Goal: Task Accomplishment & Management: Manage account settings

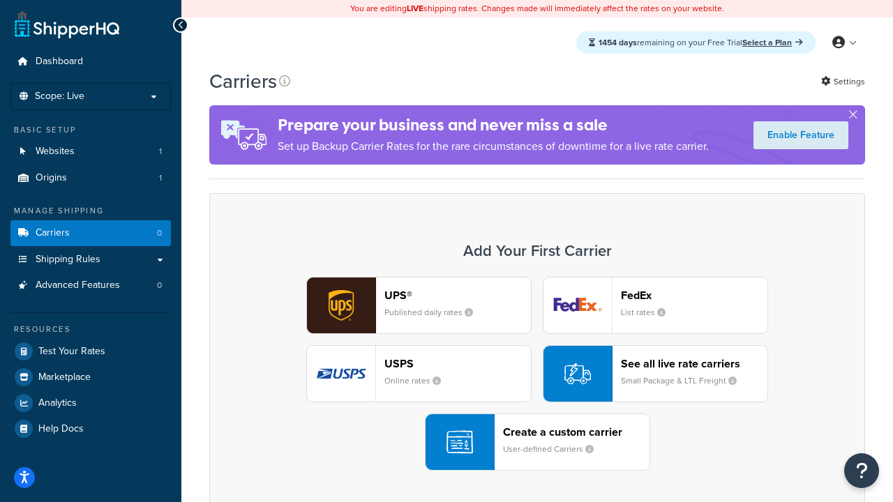
click at [537, 374] on div "UPS® Published daily rates FedEx List rates USPS Online rates See all live rate…" at bounding box center [537, 374] width 626 height 194
click at [694, 295] on header "FedEx" at bounding box center [694, 295] width 146 height 13
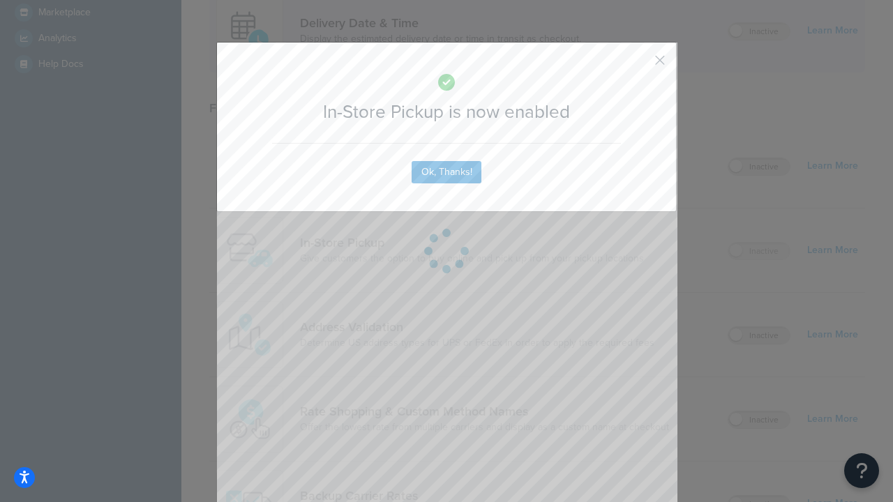
click at [639, 65] on button "button" at bounding box center [638, 64] width 3 height 3
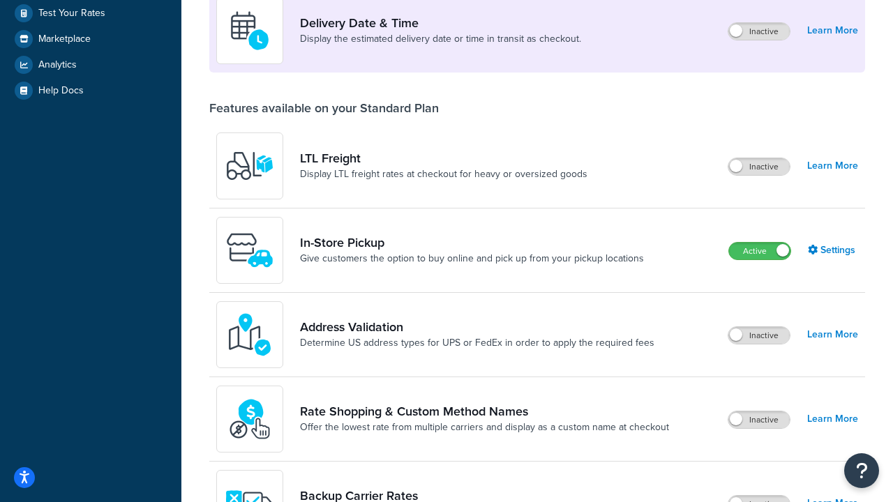
scroll to position [391, 0]
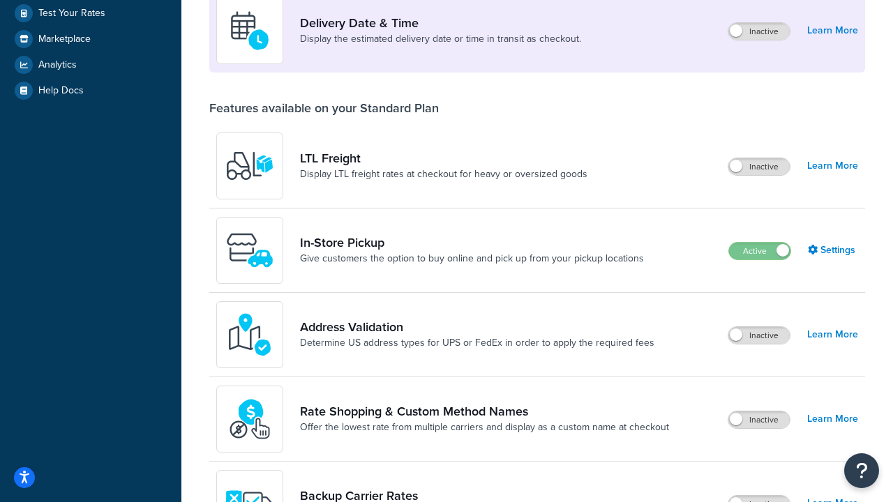
scroll to position [338, 0]
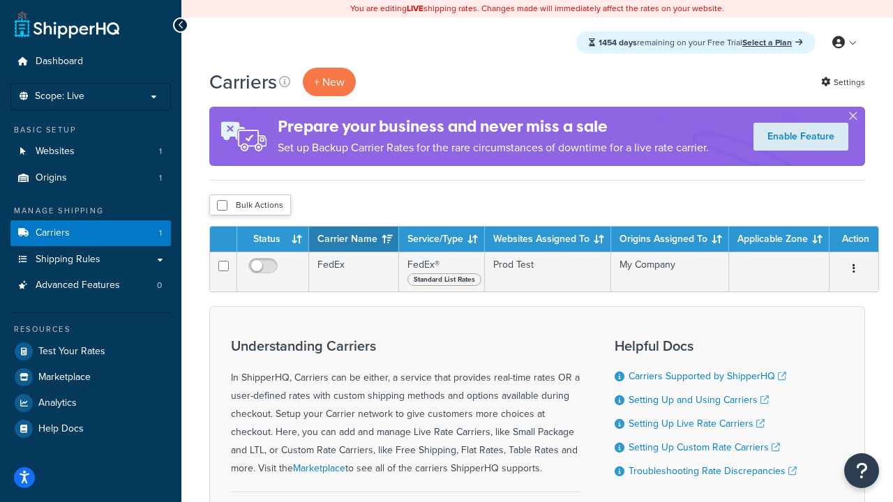
click at [222, 206] on input "checkbox" at bounding box center [222, 205] width 10 height 10
checkbox input "true"
click at [0, 0] on button "Delete" at bounding box center [0, 0] width 0 height 0
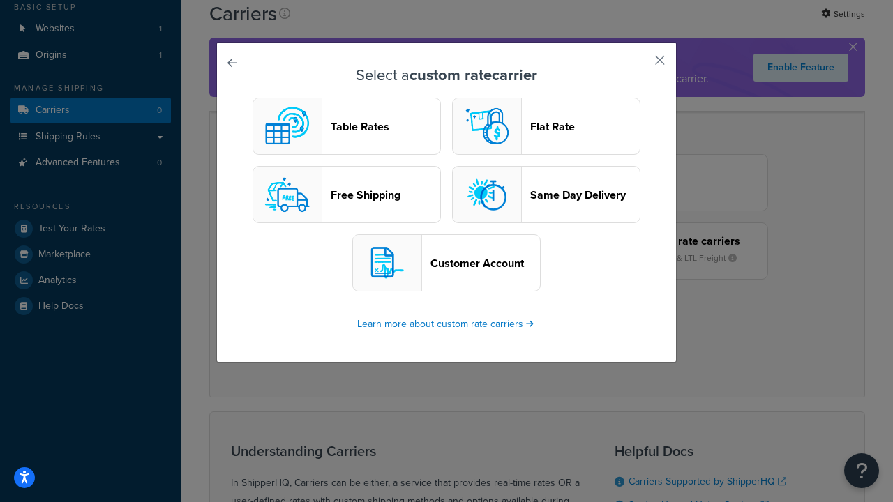
click at [347, 126] on header "Table Rates" at bounding box center [385, 126] width 109 height 13
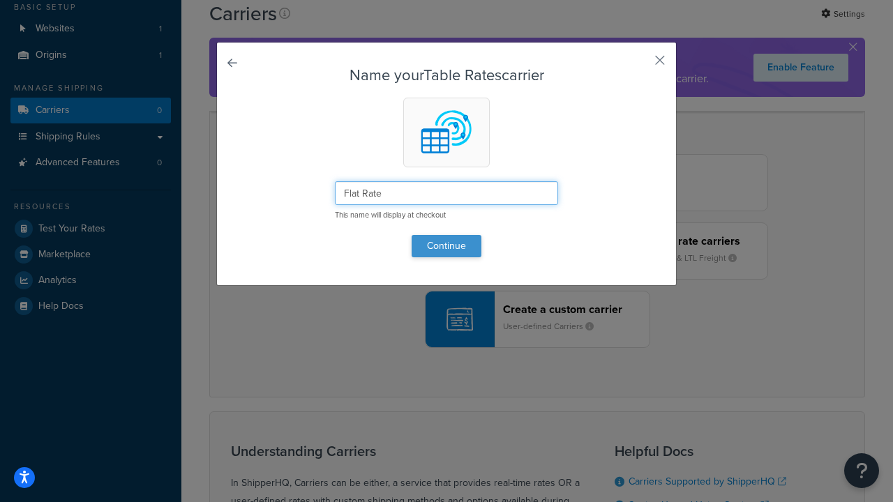
type input "Flat Rate"
click at [446, 245] on button "Continue" at bounding box center [446, 246] width 70 height 22
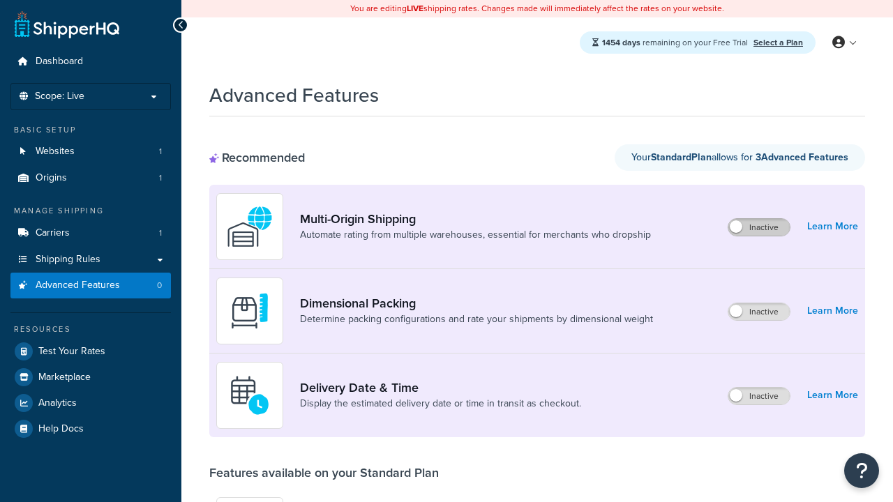
click at [759, 227] on label "Inactive" at bounding box center [758, 227] width 61 height 17
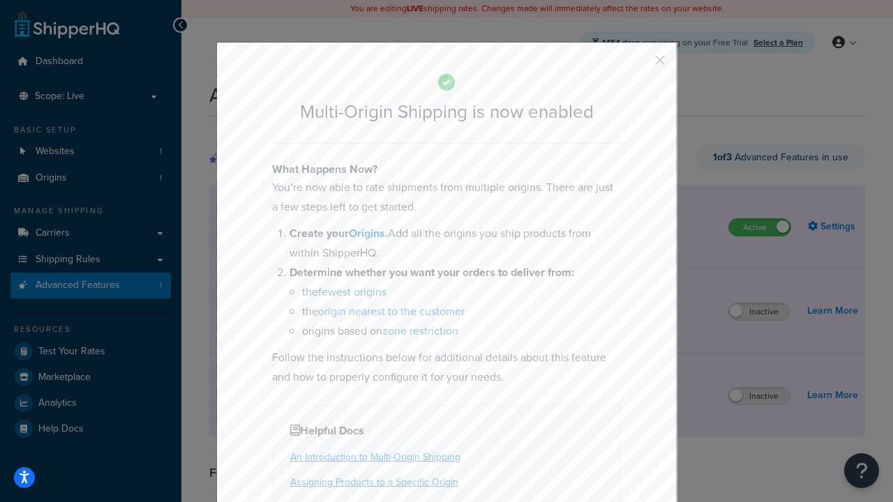
click at [639, 65] on button "button" at bounding box center [638, 64] width 3 height 3
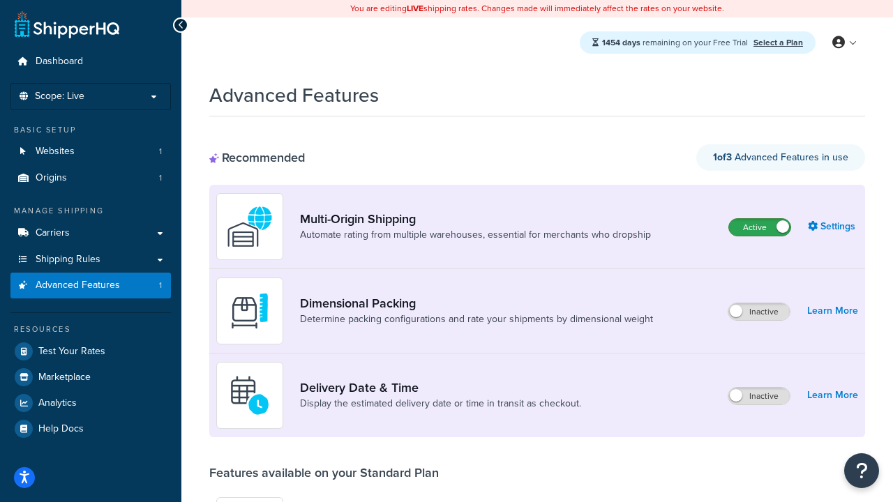
click at [759, 219] on label "Active" at bounding box center [759, 227] width 61 height 17
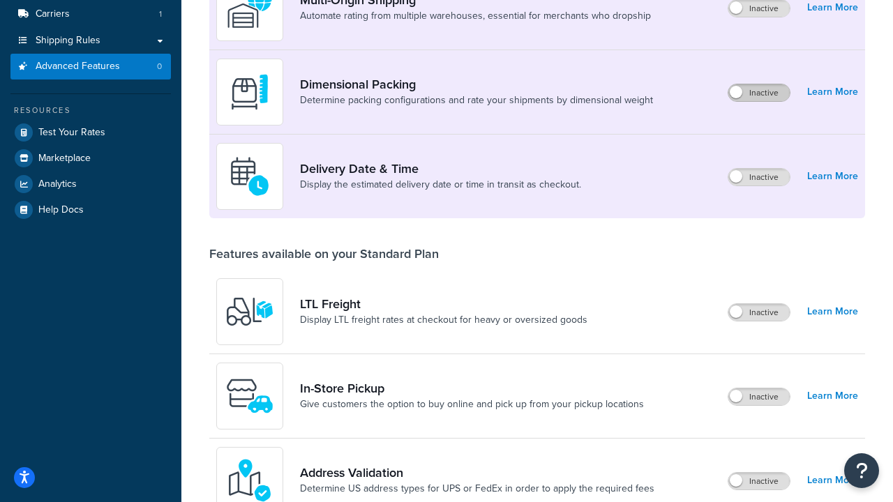
click at [759, 93] on label "Inactive" at bounding box center [758, 92] width 61 height 17
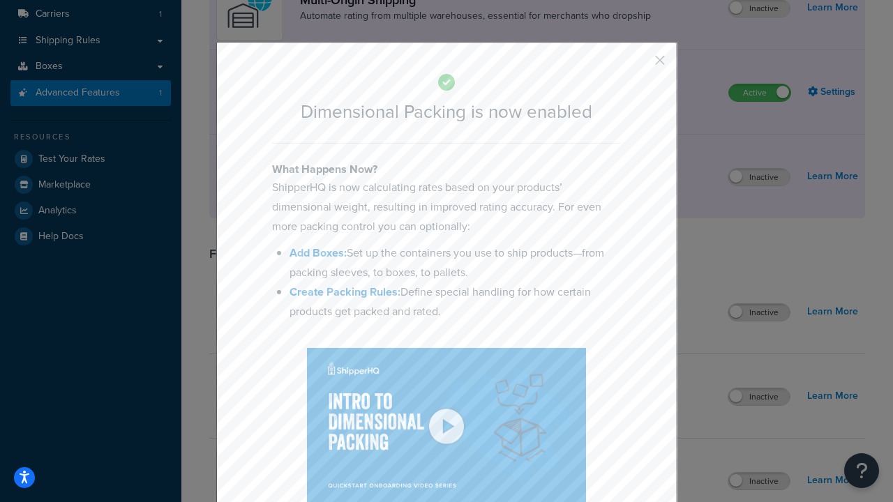
click at [639, 65] on button "button" at bounding box center [638, 64] width 3 height 3
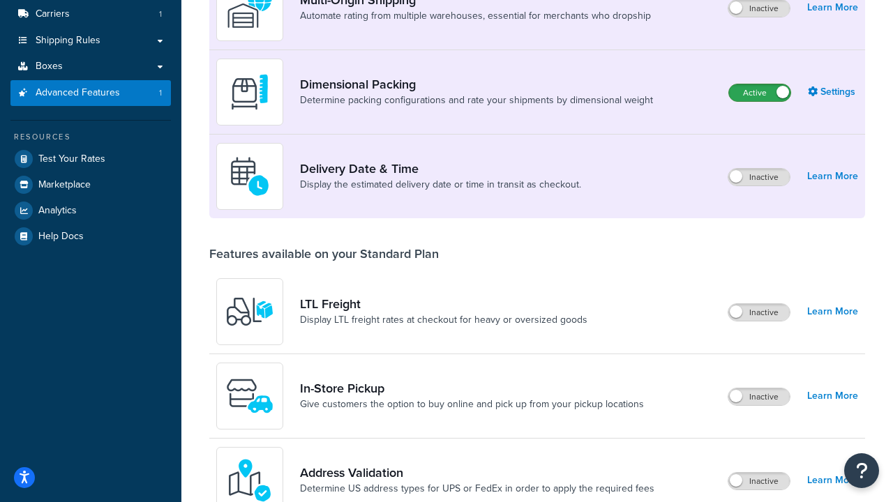
click at [759, 84] on label "Active" at bounding box center [759, 92] width 61 height 17
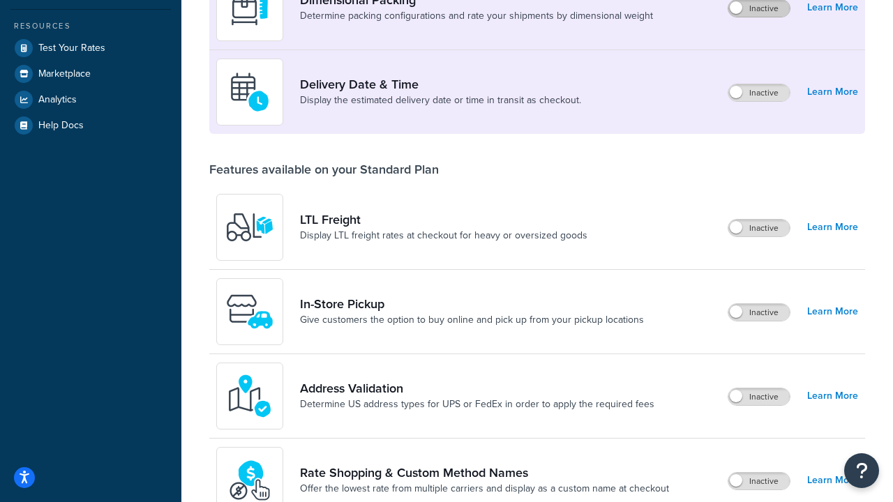
scroll to position [277, 0]
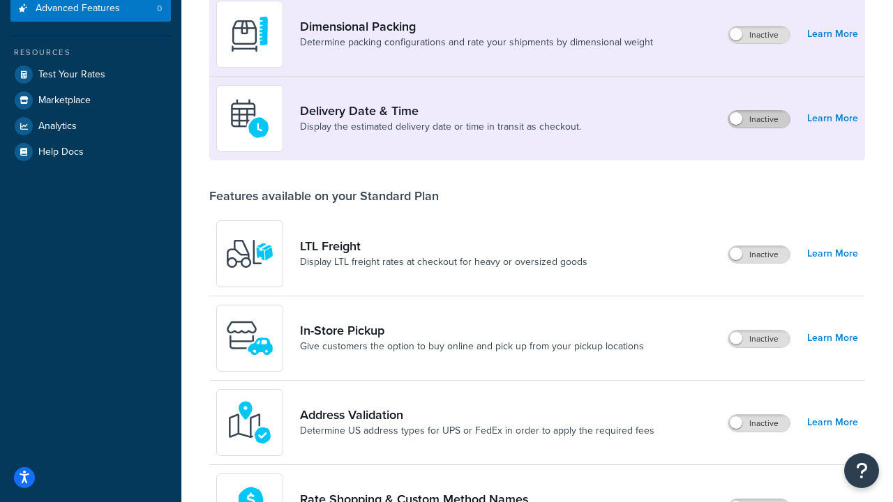
click at [759, 119] on label "Inactive" at bounding box center [758, 119] width 61 height 17
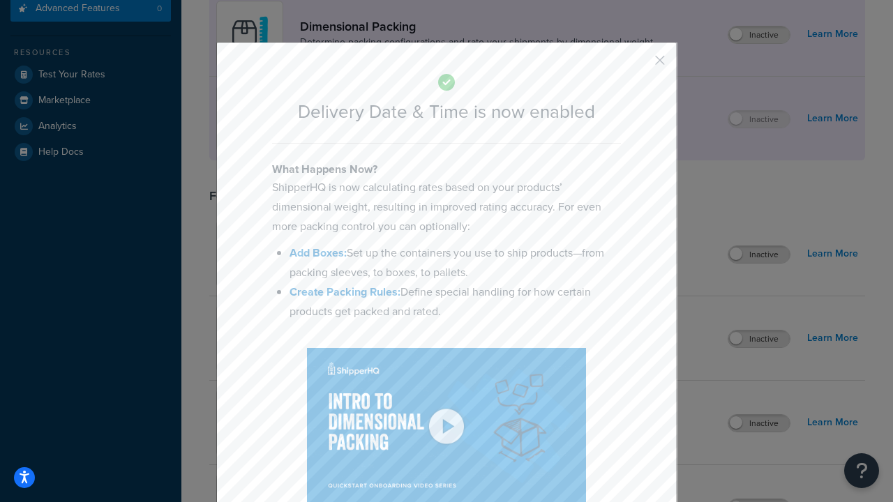
click at [639, 63] on button "button" at bounding box center [638, 64] width 3 height 3
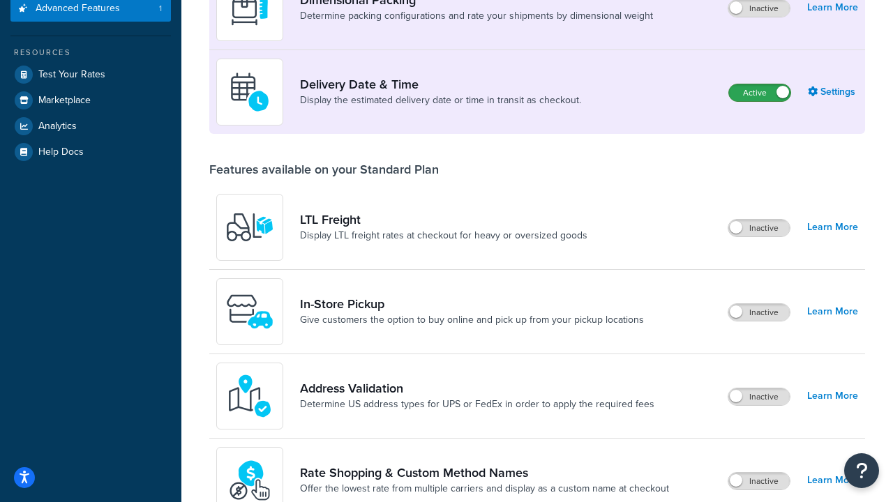
click at [759, 93] on label "Active" at bounding box center [759, 92] width 61 height 17
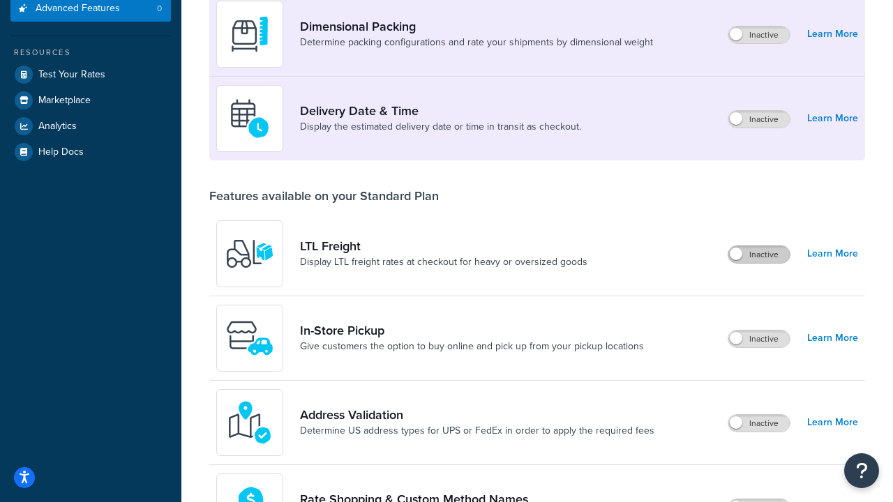
click at [759, 255] on label "Inactive" at bounding box center [758, 254] width 61 height 17
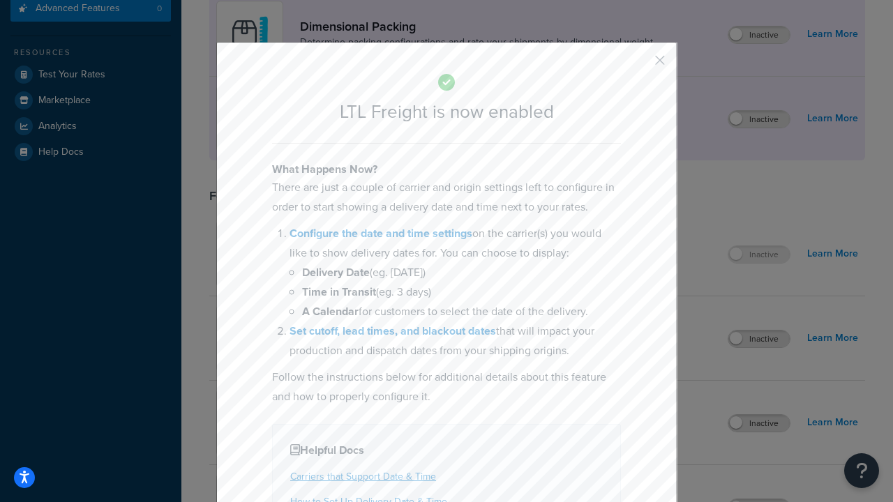
click at [639, 63] on button "button" at bounding box center [638, 64] width 3 height 3
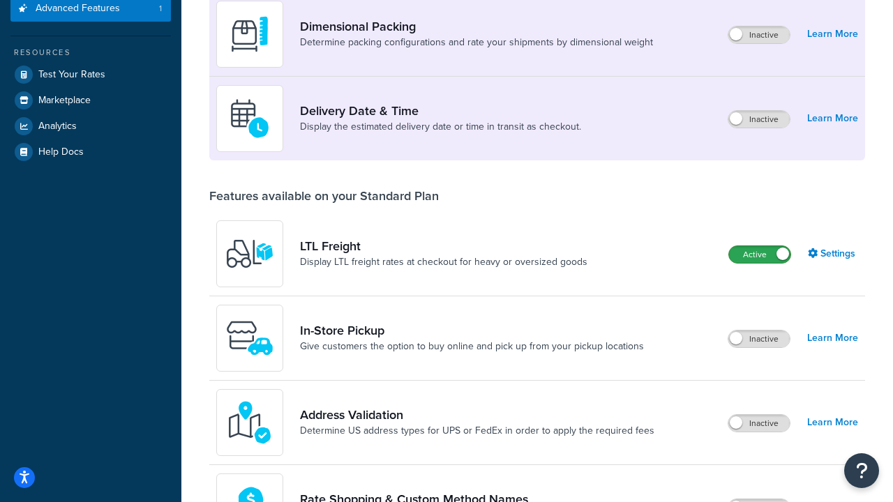
click at [759, 255] on label "Active" at bounding box center [759, 254] width 61 height 17
click at [759, 339] on label "Inactive" at bounding box center [758, 339] width 61 height 17
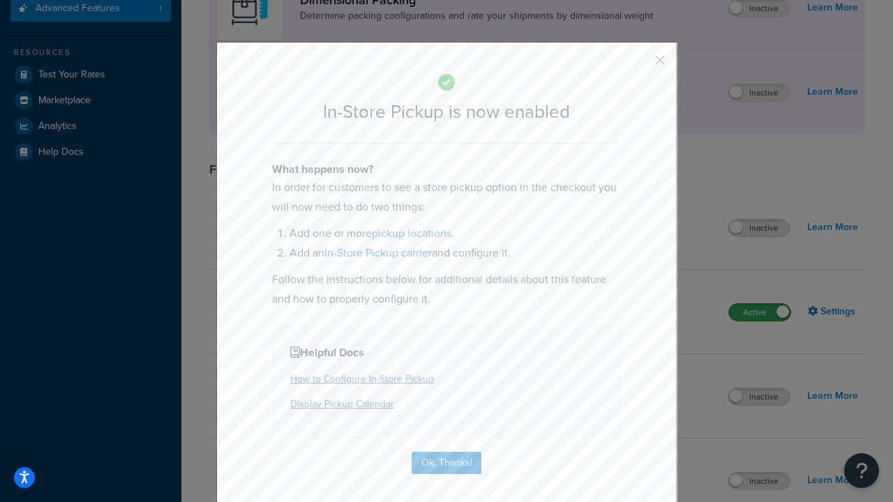
click at [639, 65] on button "button" at bounding box center [638, 64] width 3 height 3
click at [759, 321] on label "Active" at bounding box center [759, 312] width 61 height 17
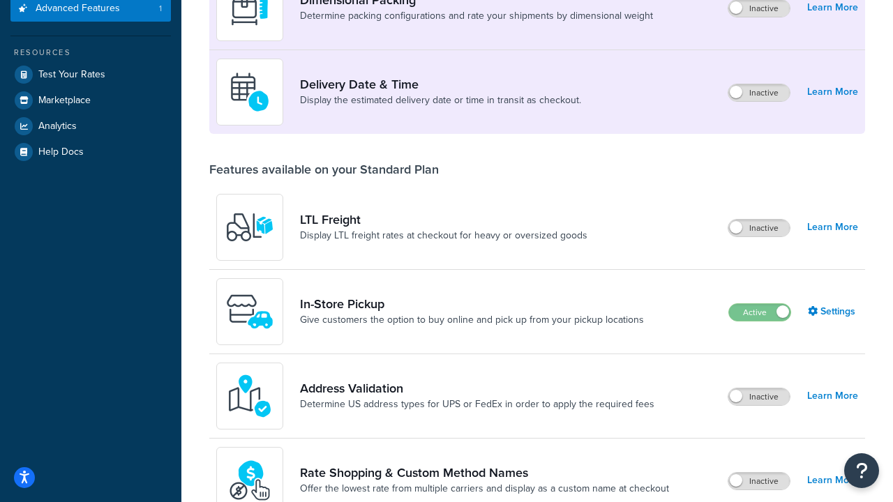
scroll to position [122, 0]
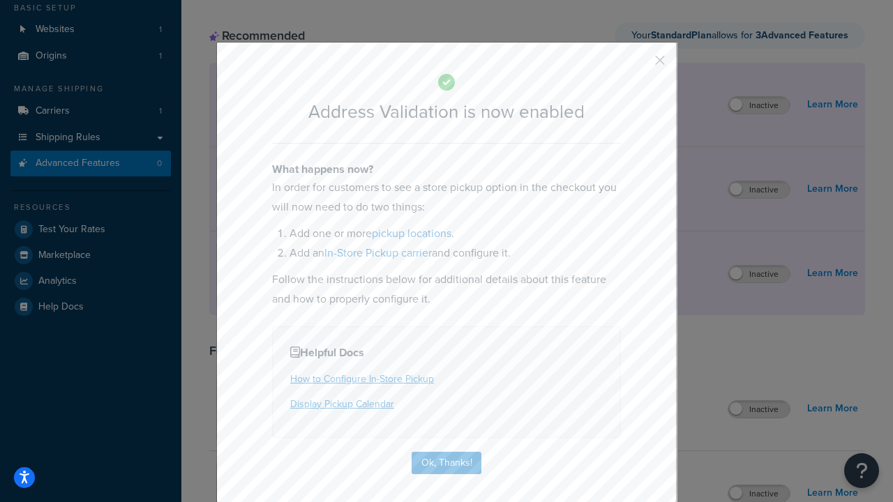
scroll to position [449, 0]
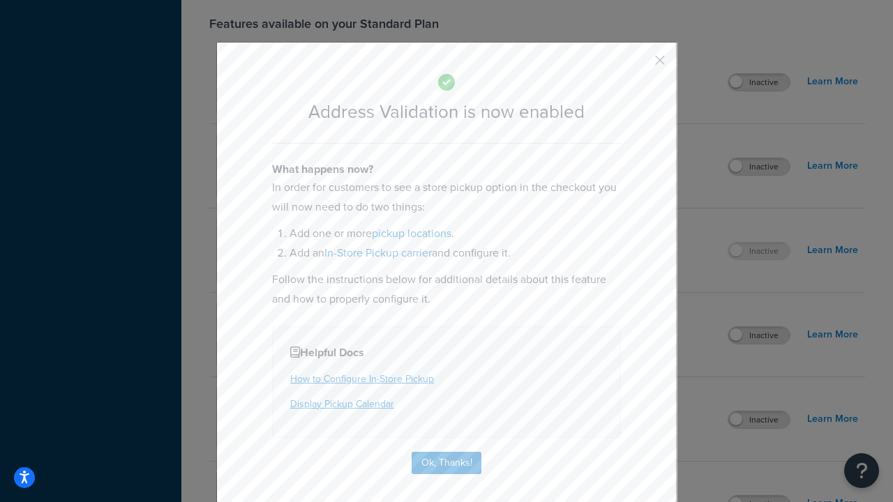
click at [639, 65] on button "button" at bounding box center [638, 64] width 3 height 3
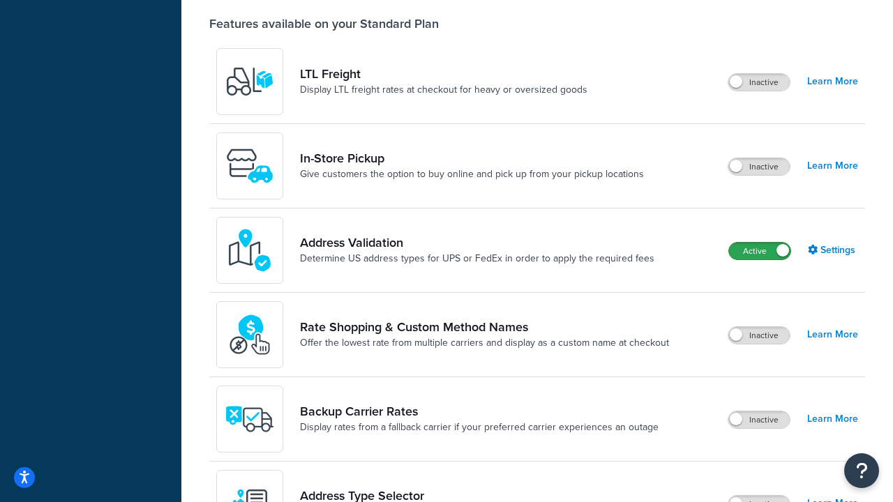
click at [754, 251] on label "Active" at bounding box center [759, 251] width 61 height 17
